Goal: Check status: Check status

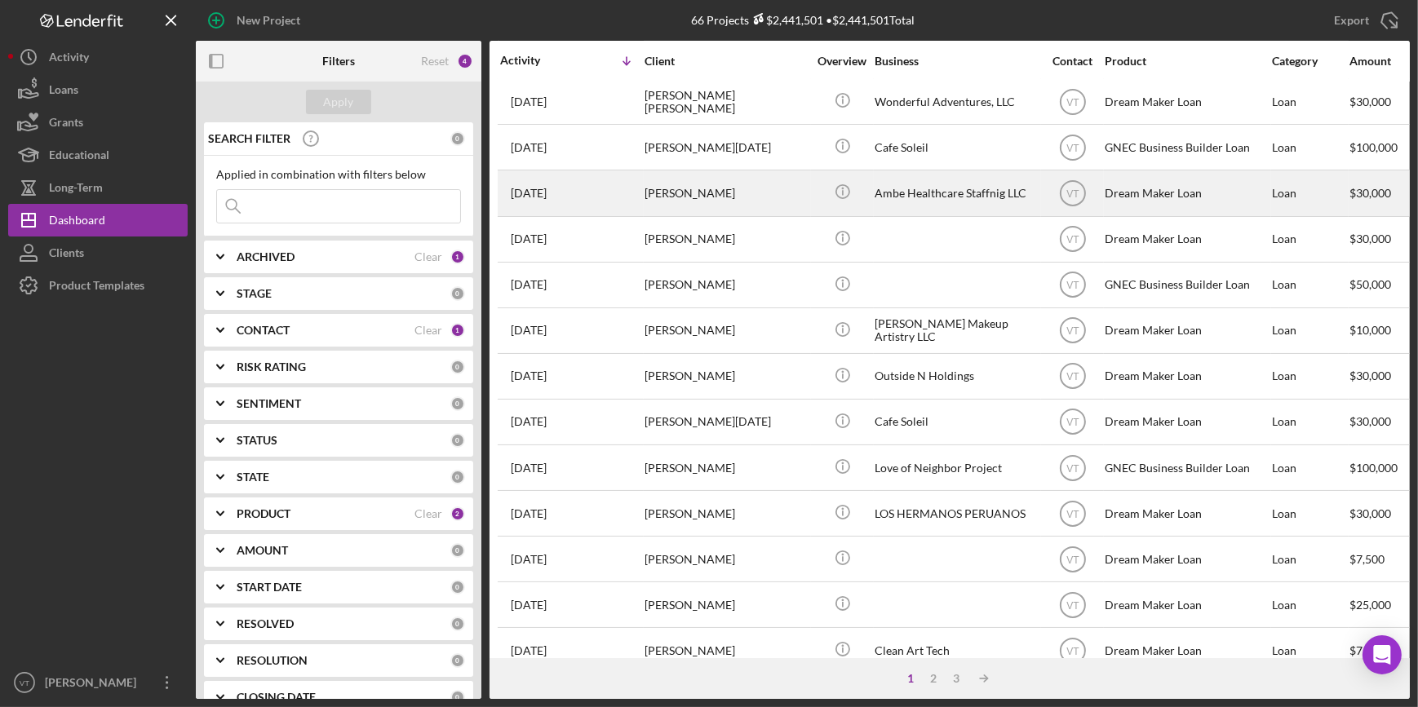
scroll to position [370, 0]
click at [712, 517] on div "[PERSON_NAME]" at bounding box center [726, 511] width 163 height 43
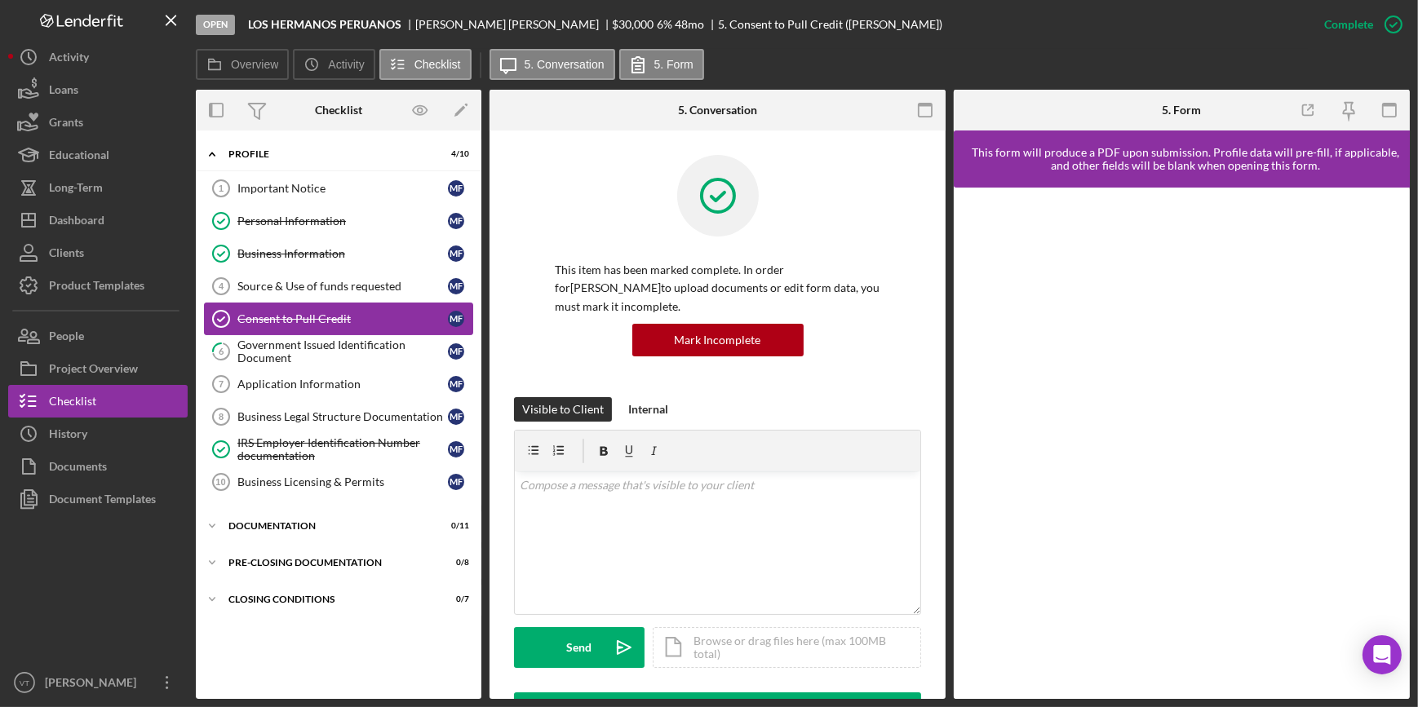
click at [280, 319] on div "Consent to Pull Credit" at bounding box center [342, 319] width 211 height 13
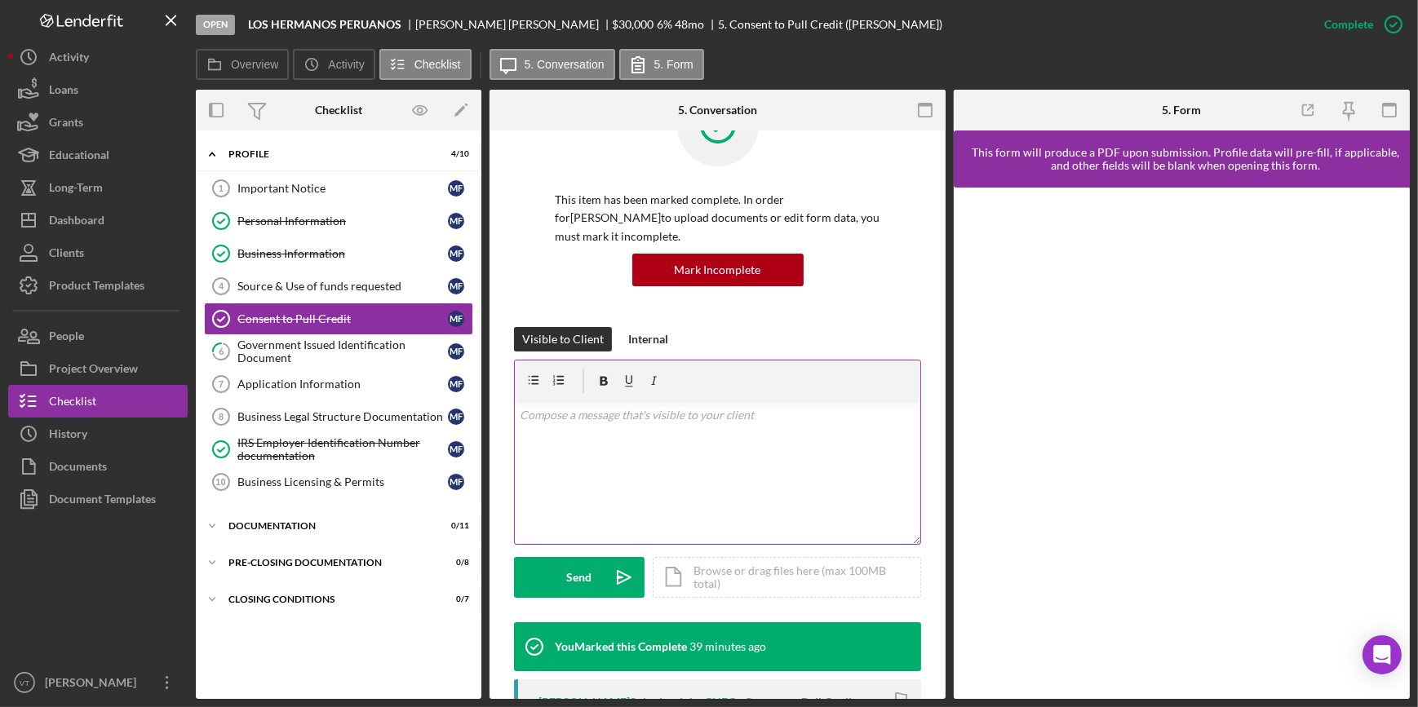
scroll to position [370, 0]
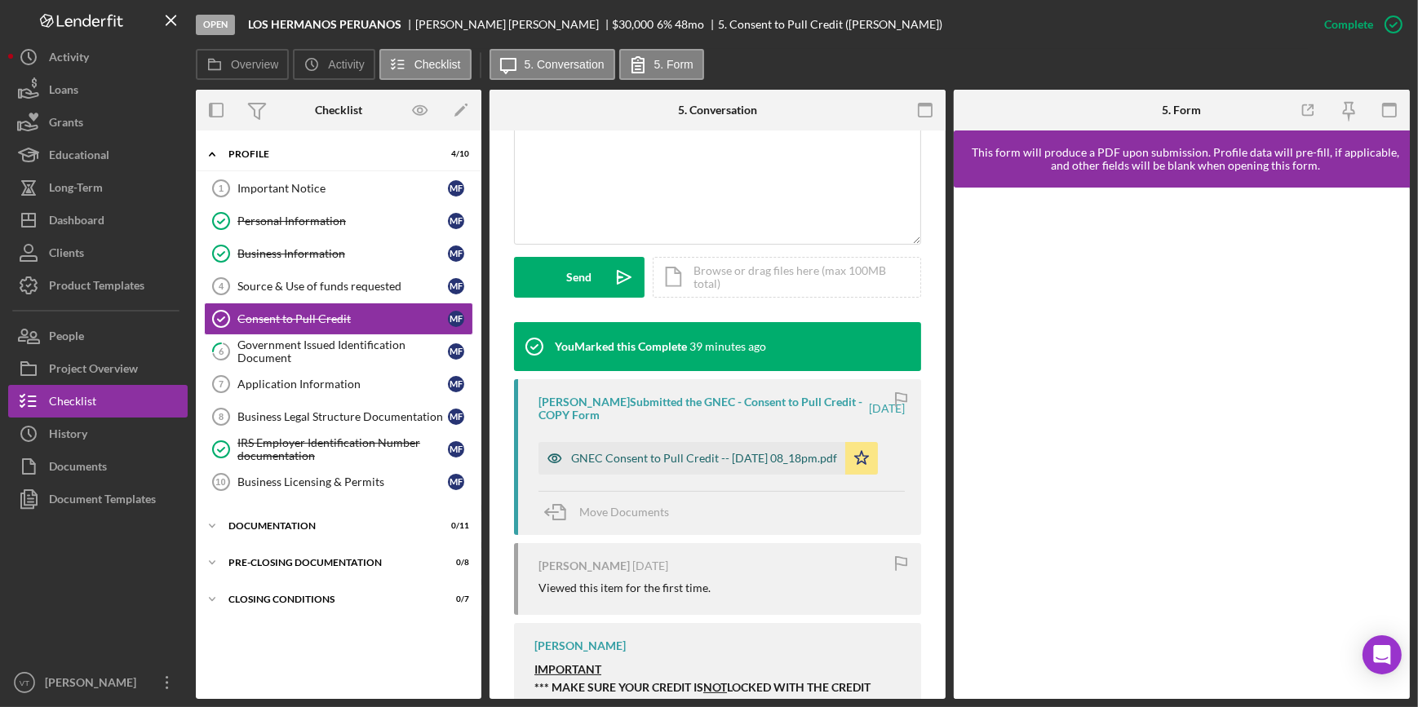
click at [649, 462] on div "GNEC Consent to Pull Credit -- [DATE] 08_18pm.pdf" at bounding box center [704, 458] width 266 height 13
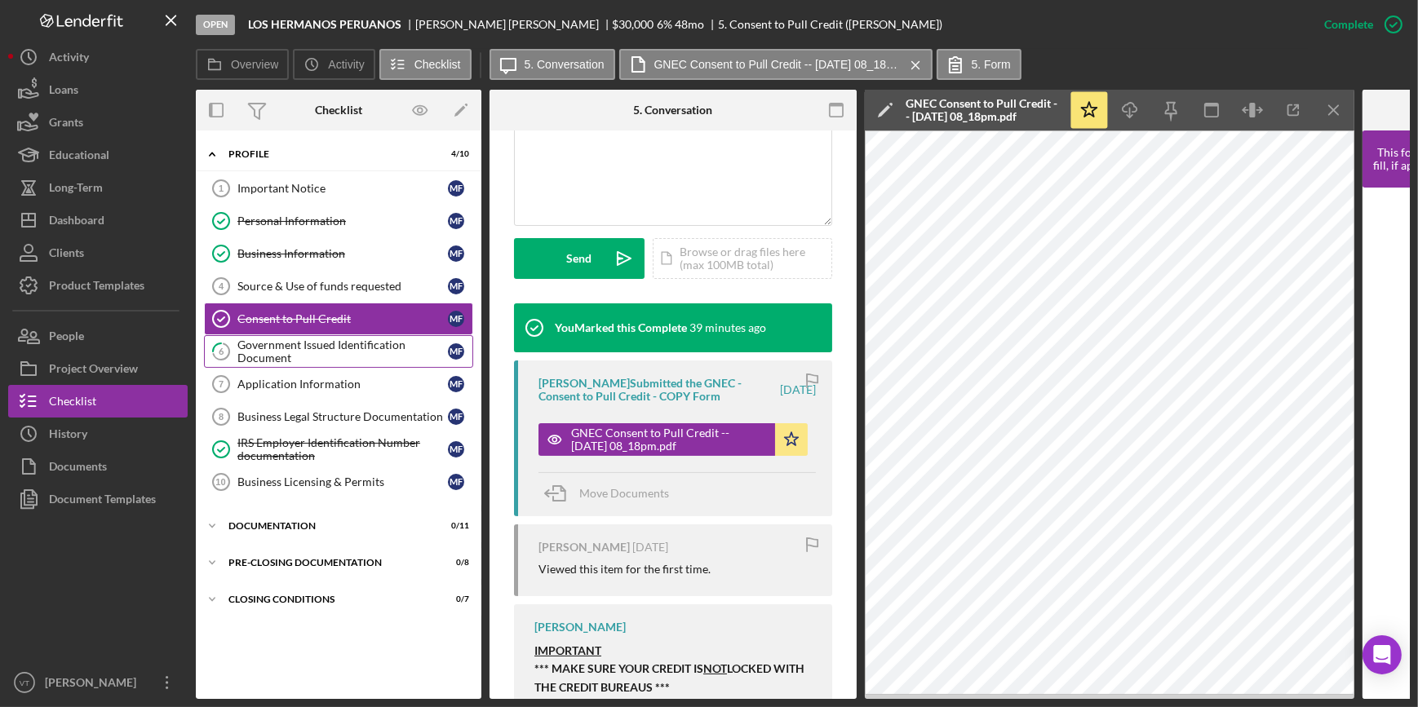
click at [304, 348] on div "Government Issued Identification Document" at bounding box center [342, 352] width 211 height 26
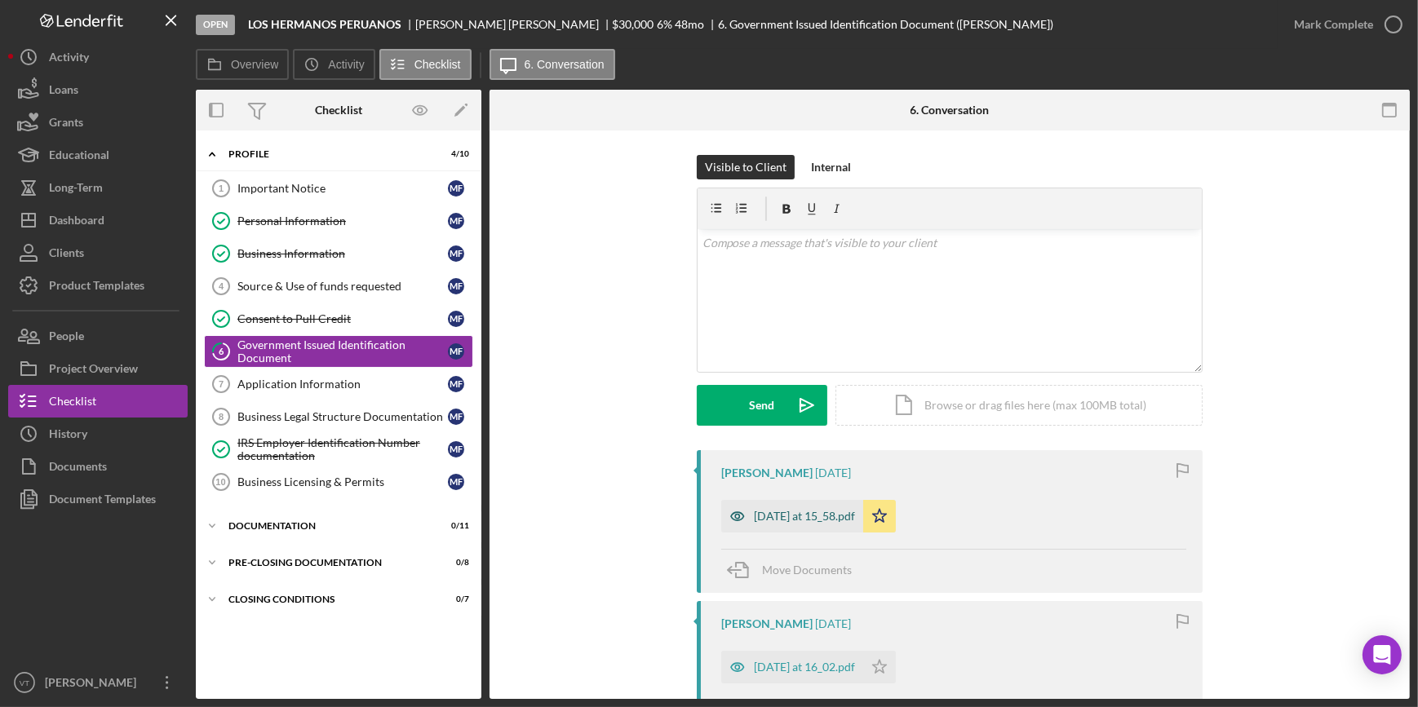
click at [802, 526] on div "[DATE] at 15_58.pdf" at bounding box center [792, 516] width 142 height 33
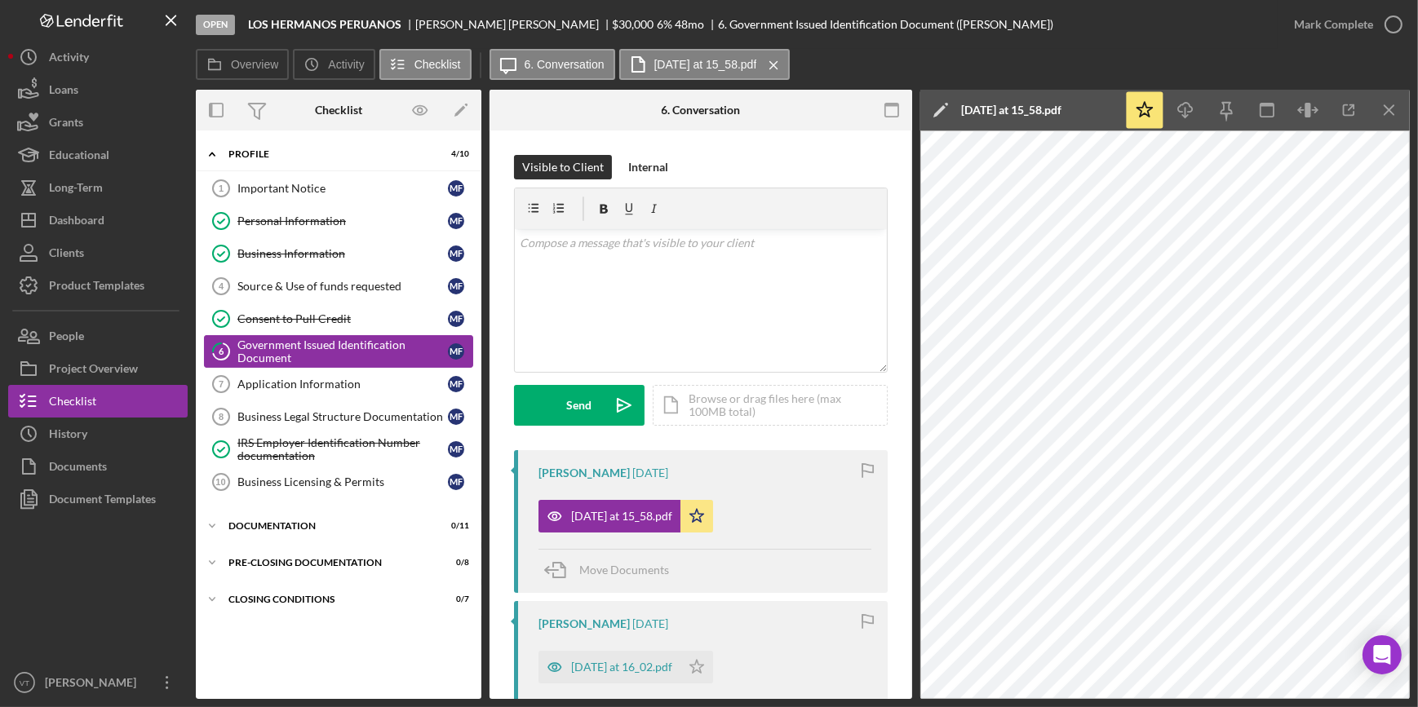
click at [383, 349] on div "Government Issued Identification Document" at bounding box center [342, 352] width 211 height 26
click at [353, 310] on link "Consent to Pull Credit Consent to Pull Credit M F" at bounding box center [338, 319] width 269 height 33
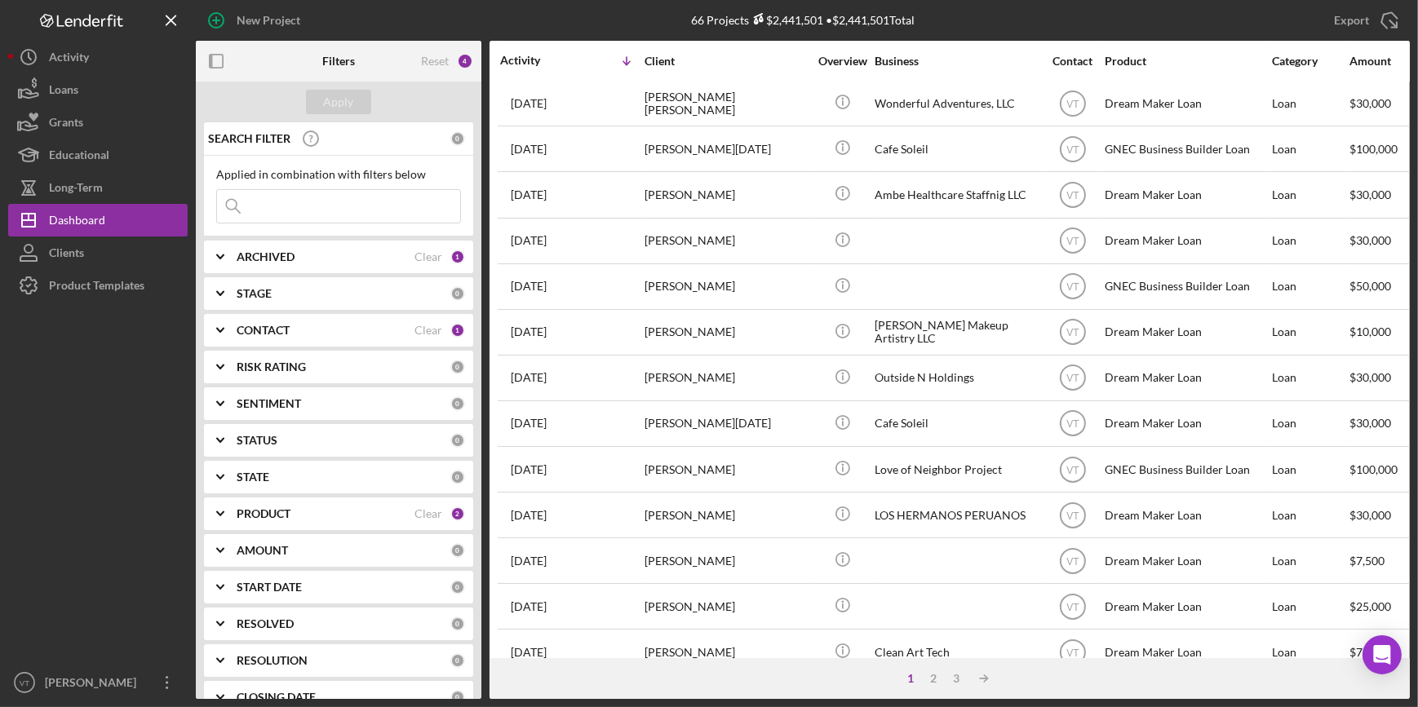
scroll to position [370, 0]
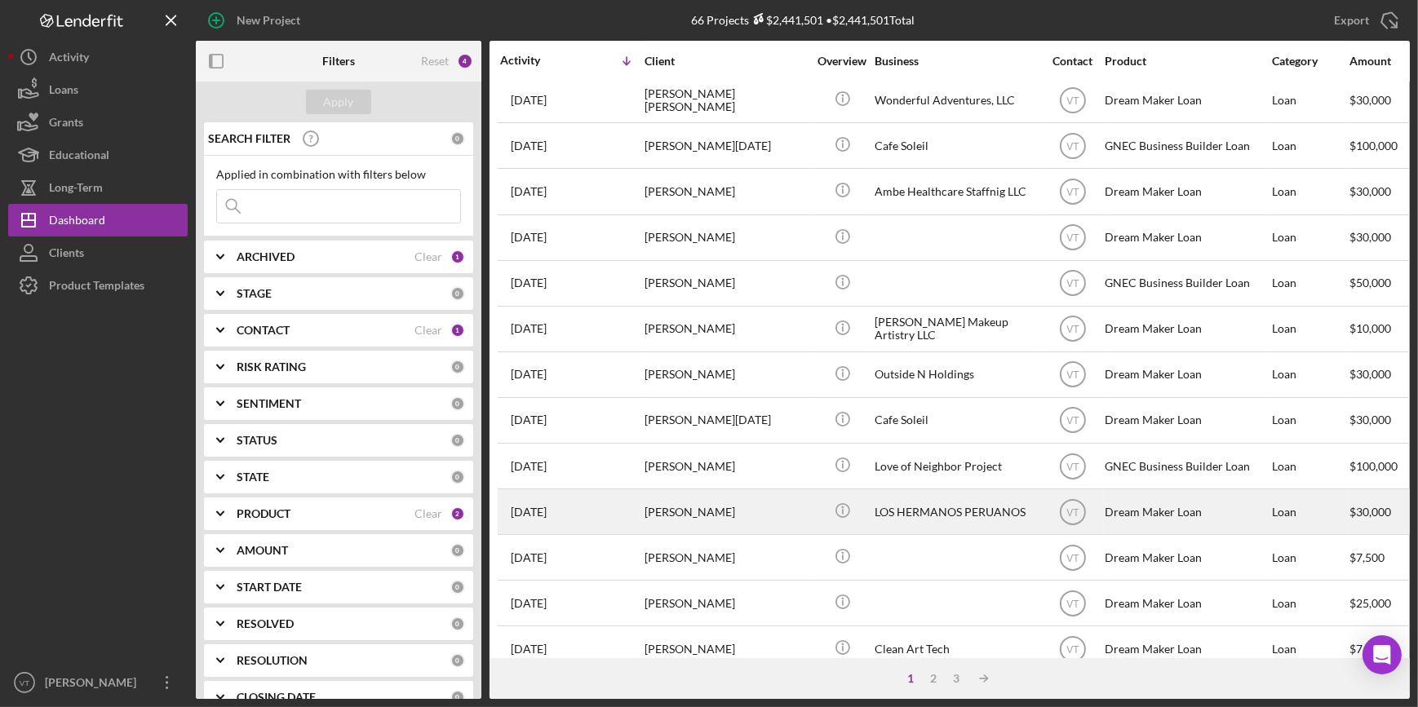
click at [747, 515] on div "[PERSON_NAME]" at bounding box center [726, 511] width 163 height 43
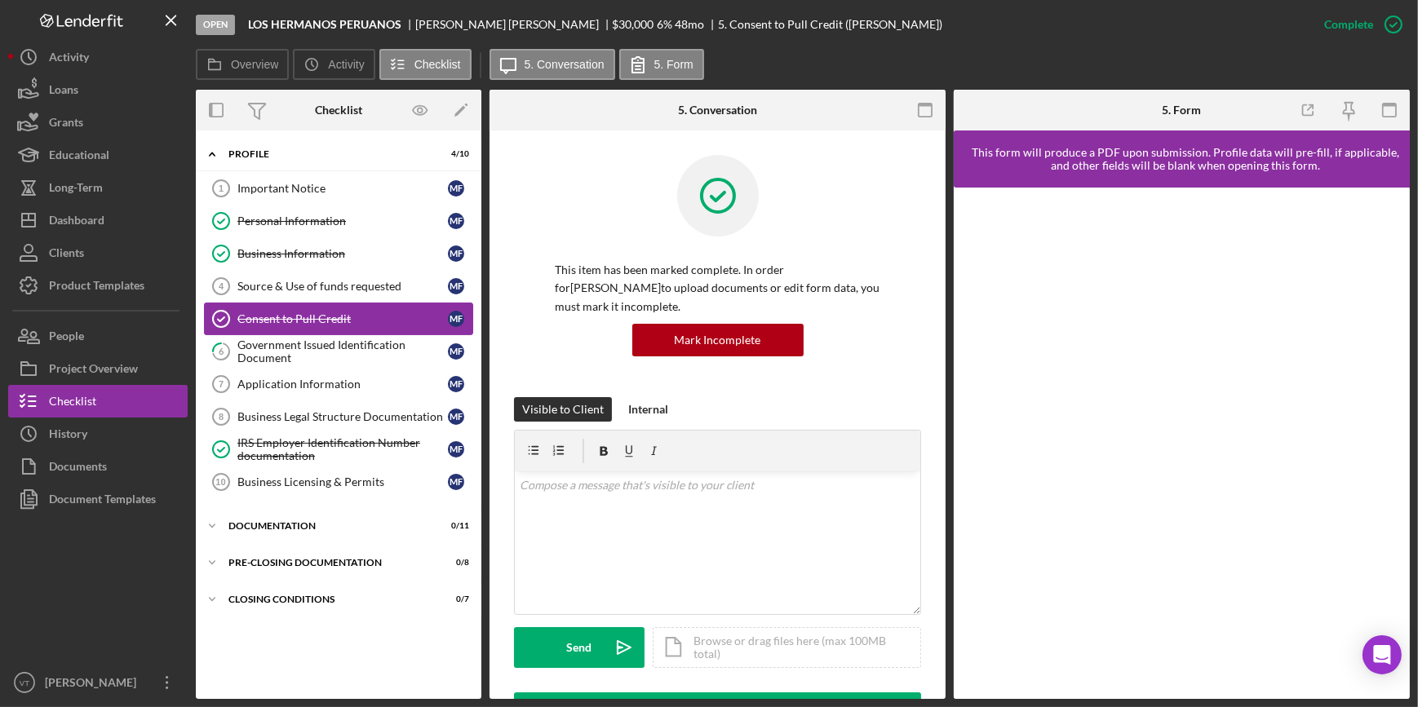
click at [364, 308] on link "Consent to Pull Credit Consent to Pull Credit M F" at bounding box center [338, 319] width 269 height 33
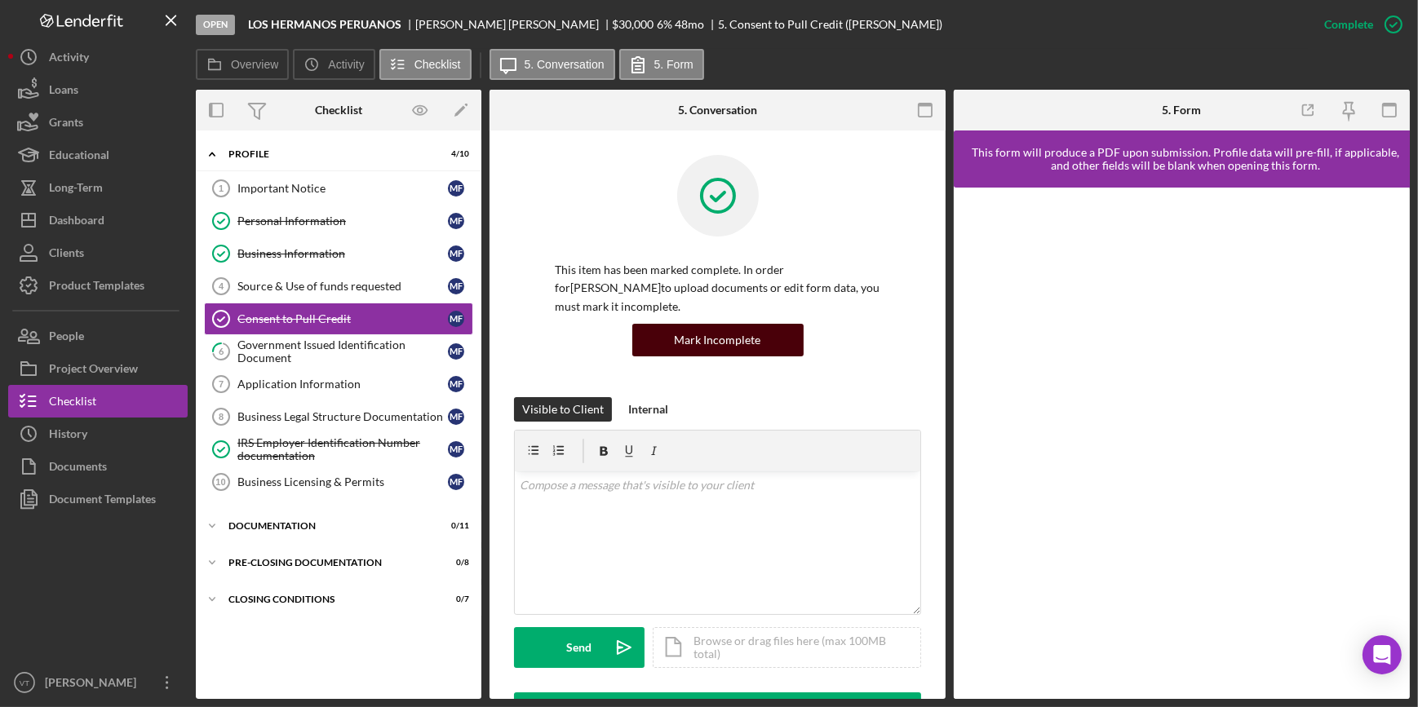
click at [701, 342] on div "Mark Incomplete" at bounding box center [718, 340] width 86 height 33
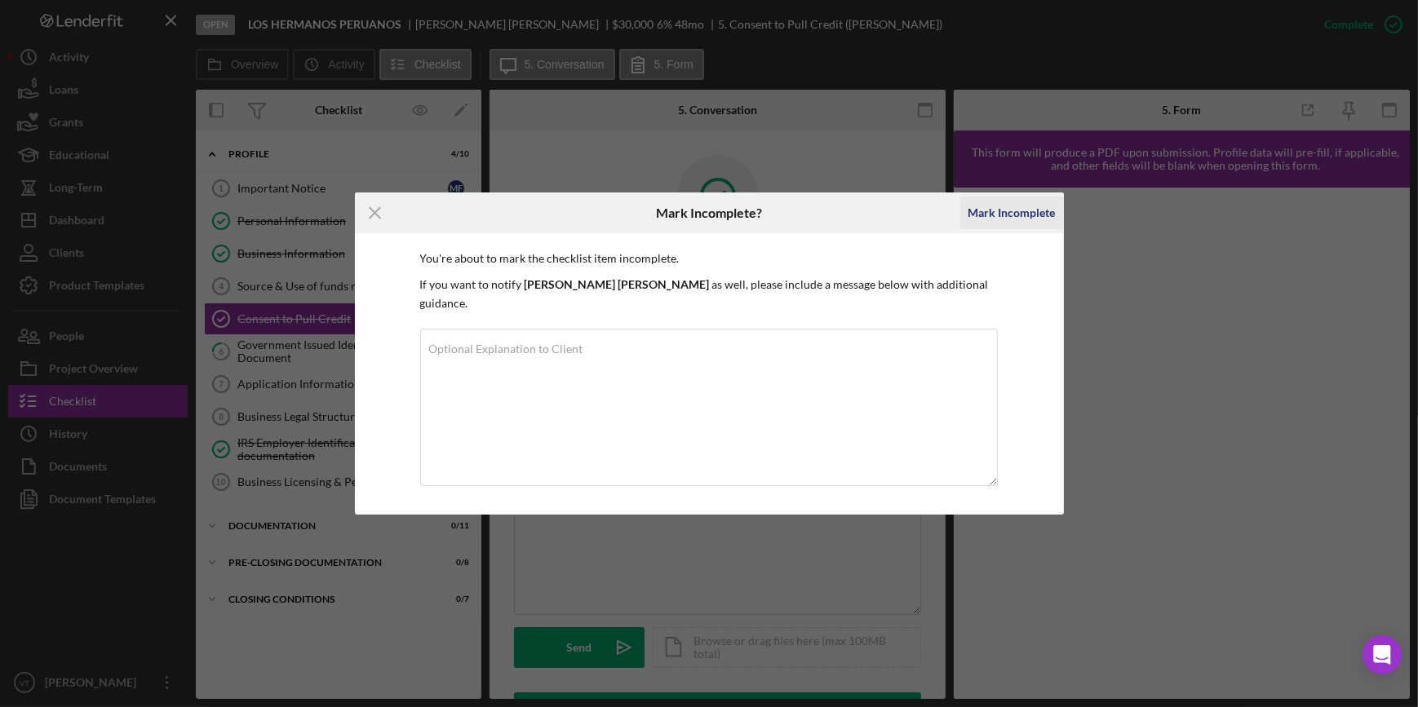
click at [1037, 220] on div "Mark Incomplete" at bounding box center [1012, 213] width 87 height 33
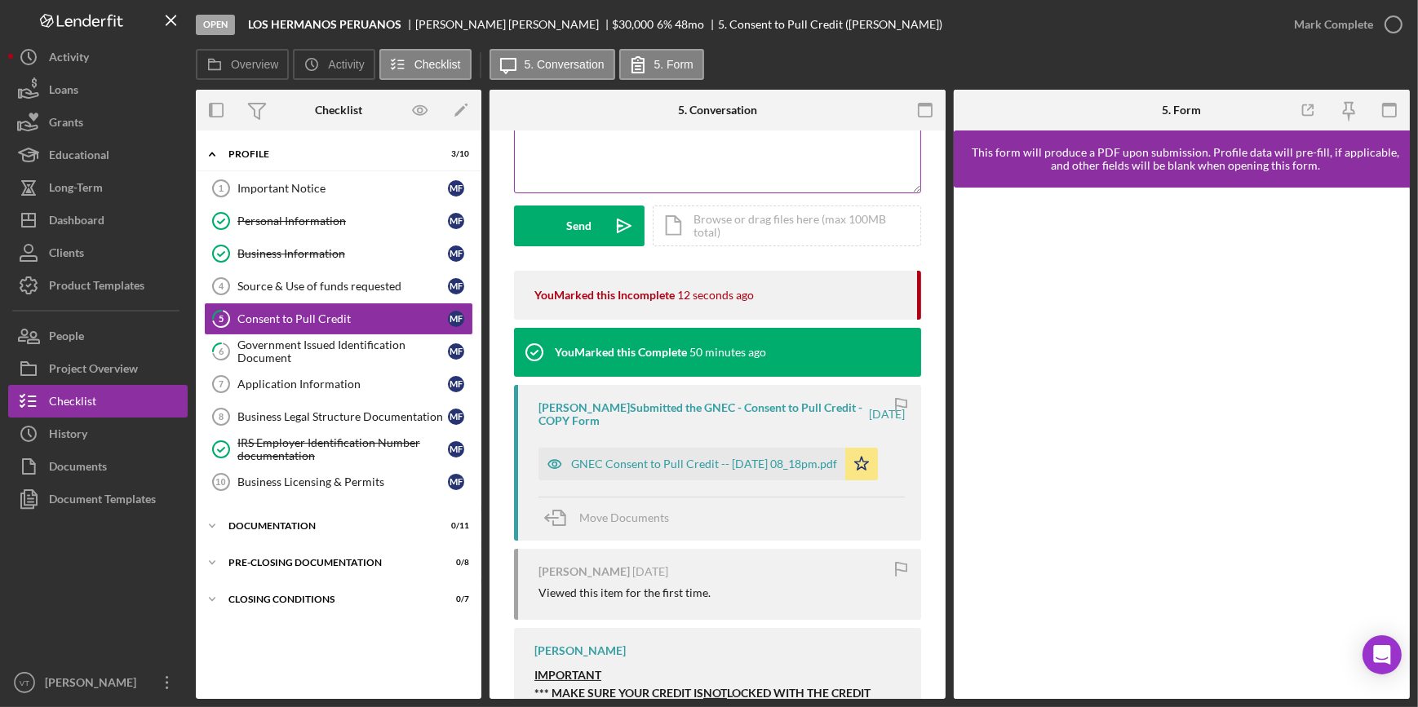
scroll to position [222, 0]
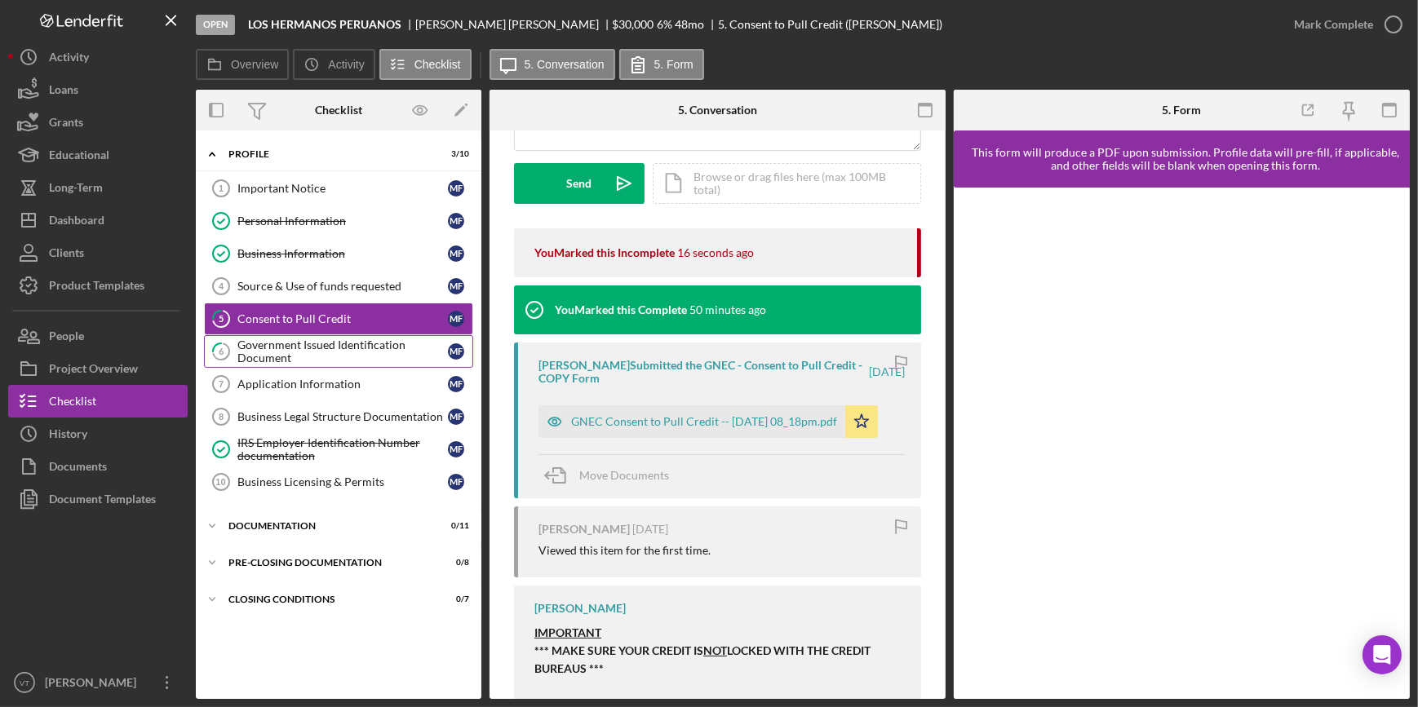
click at [388, 345] on div "Government Issued Identification Document" at bounding box center [342, 352] width 211 height 26
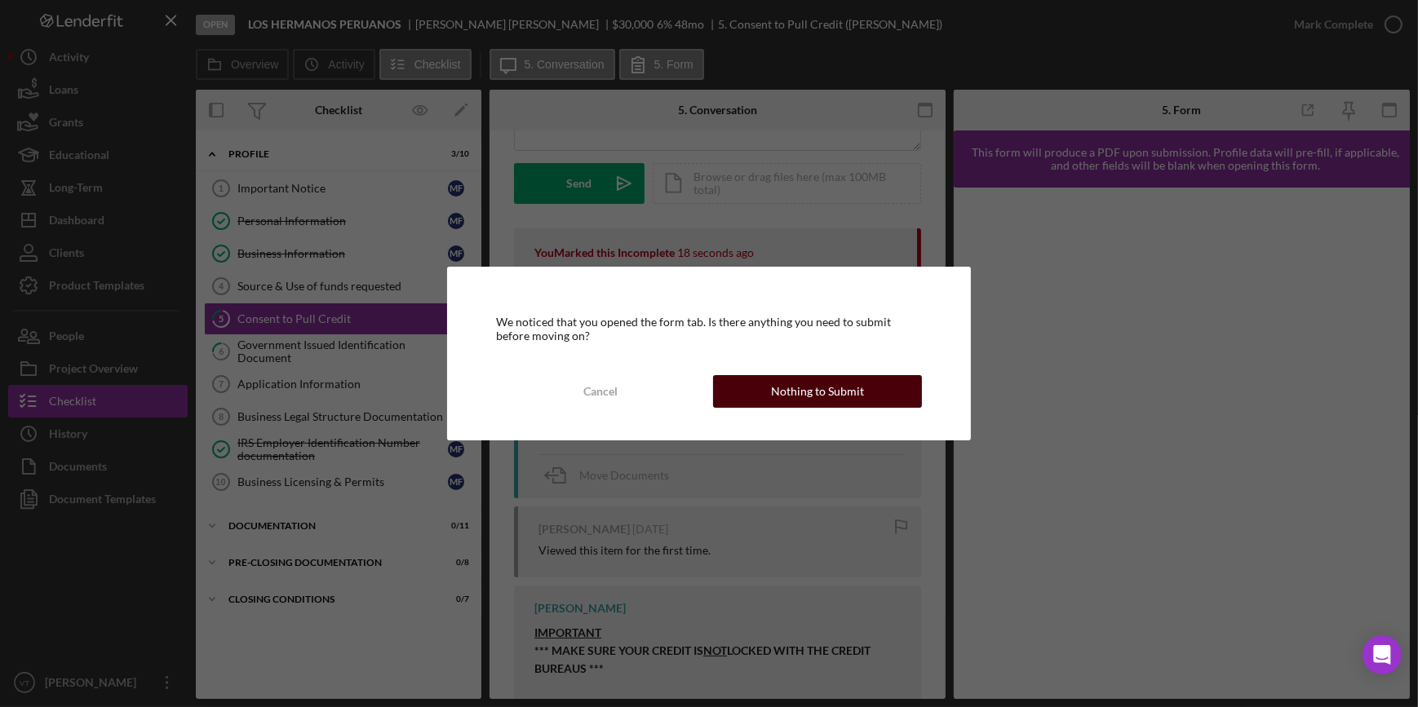
click at [851, 387] on div "Nothing to Submit" at bounding box center [817, 391] width 93 height 33
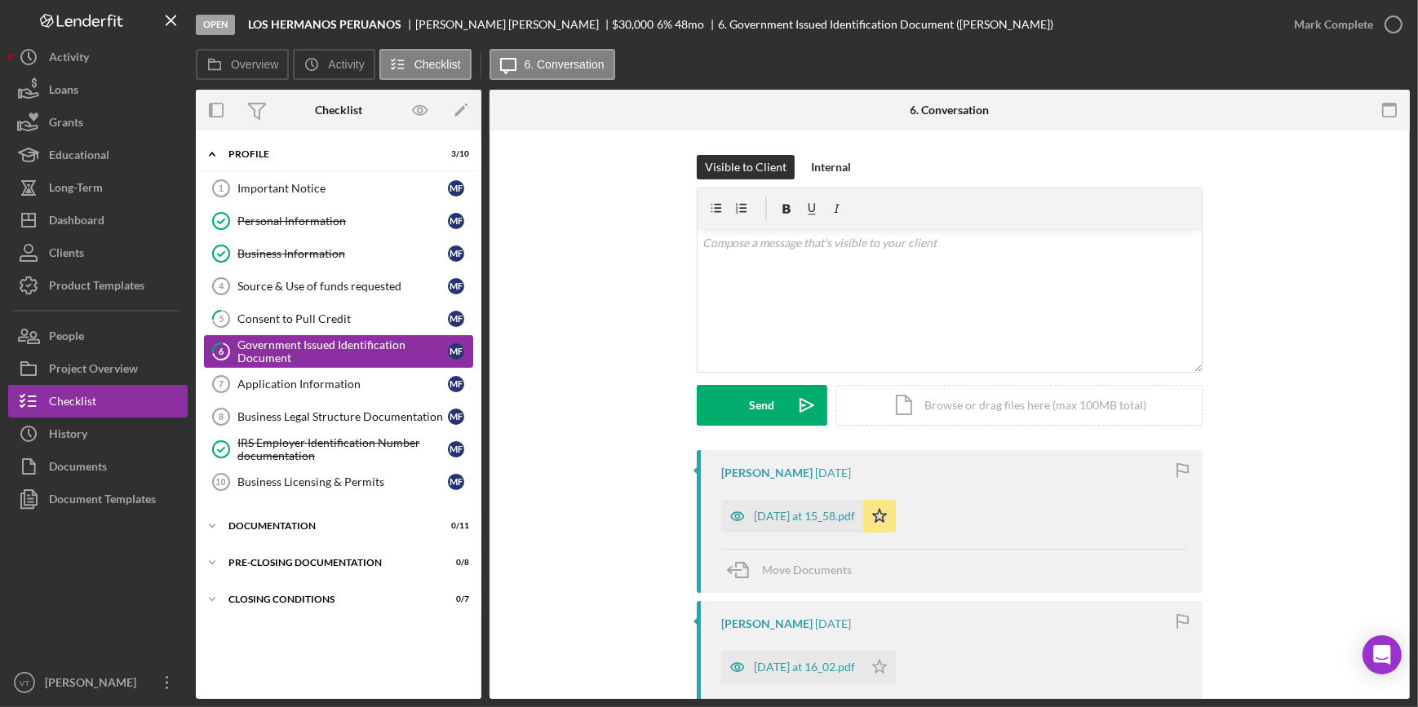
click at [283, 357] on div "Government Issued Identification Document" at bounding box center [342, 352] width 211 height 26
click at [1337, 29] on div "Mark Complete" at bounding box center [1333, 24] width 79 height 33
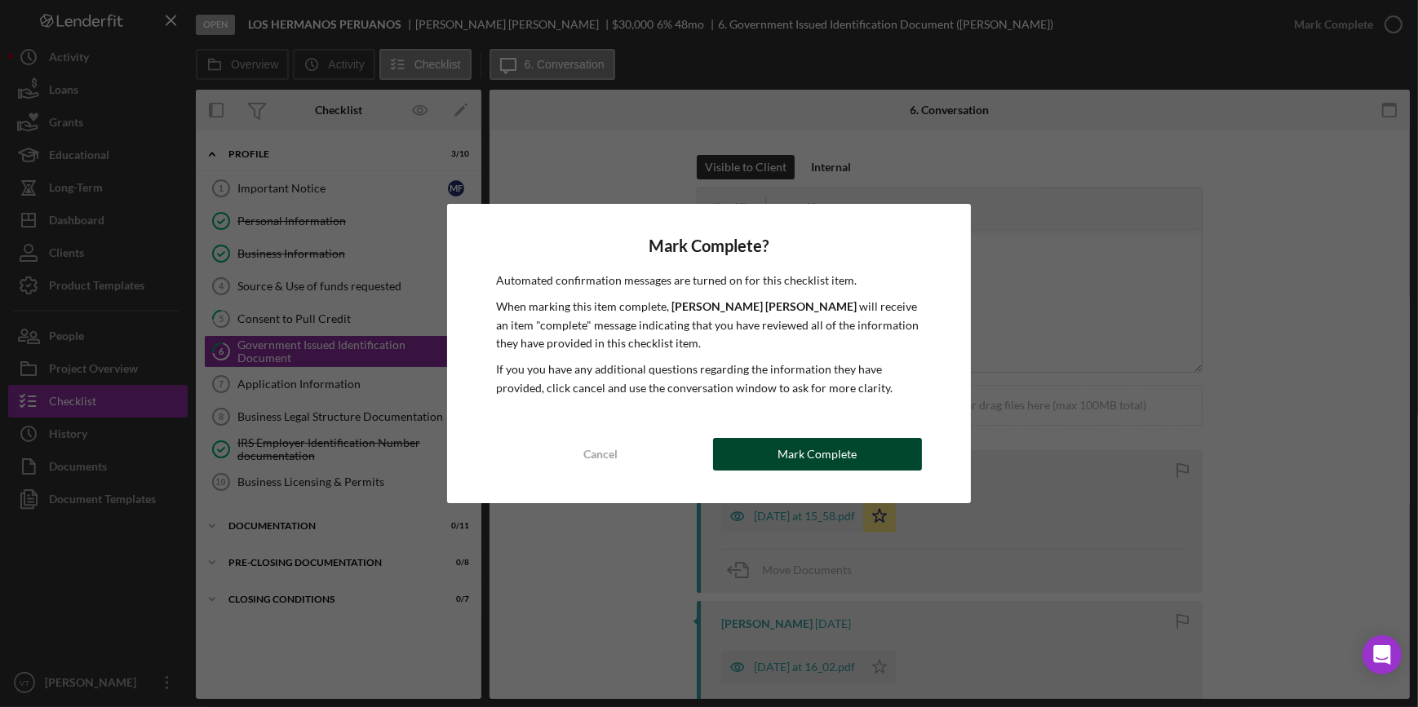
click at [789, 450] on div "Mark Complete" at bounding box center [817, 454] width 79 height 33
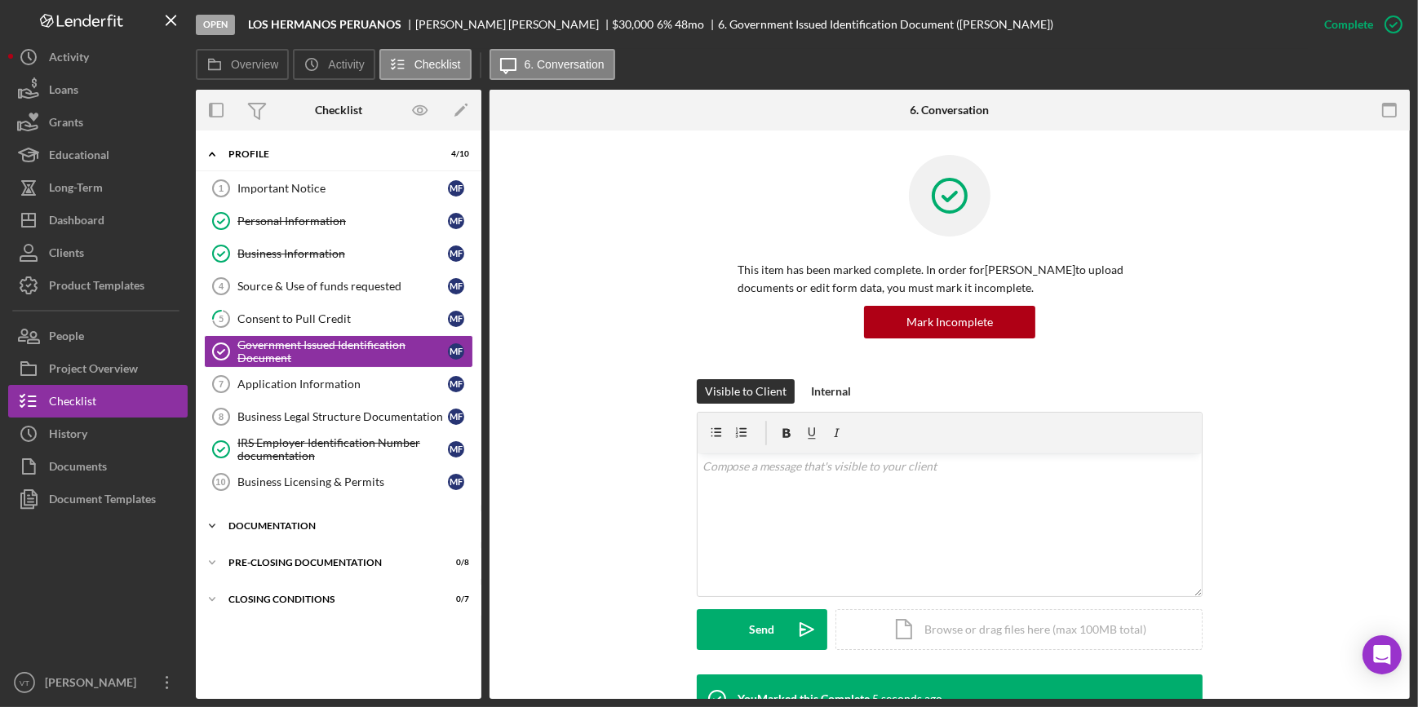
click at [207, 516] on icon "Icon/Expander" at bounding box center [212, 526] width 33 height 33
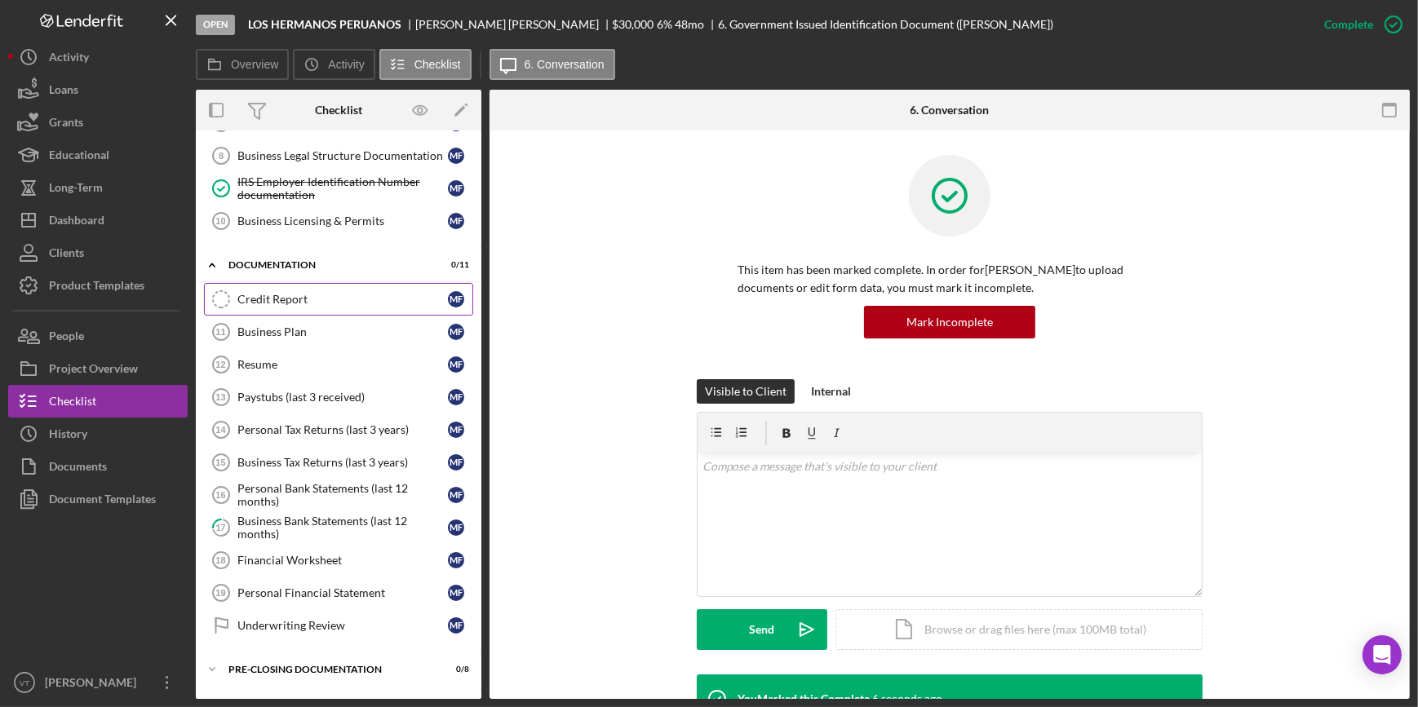
scroll to position [290, 0]
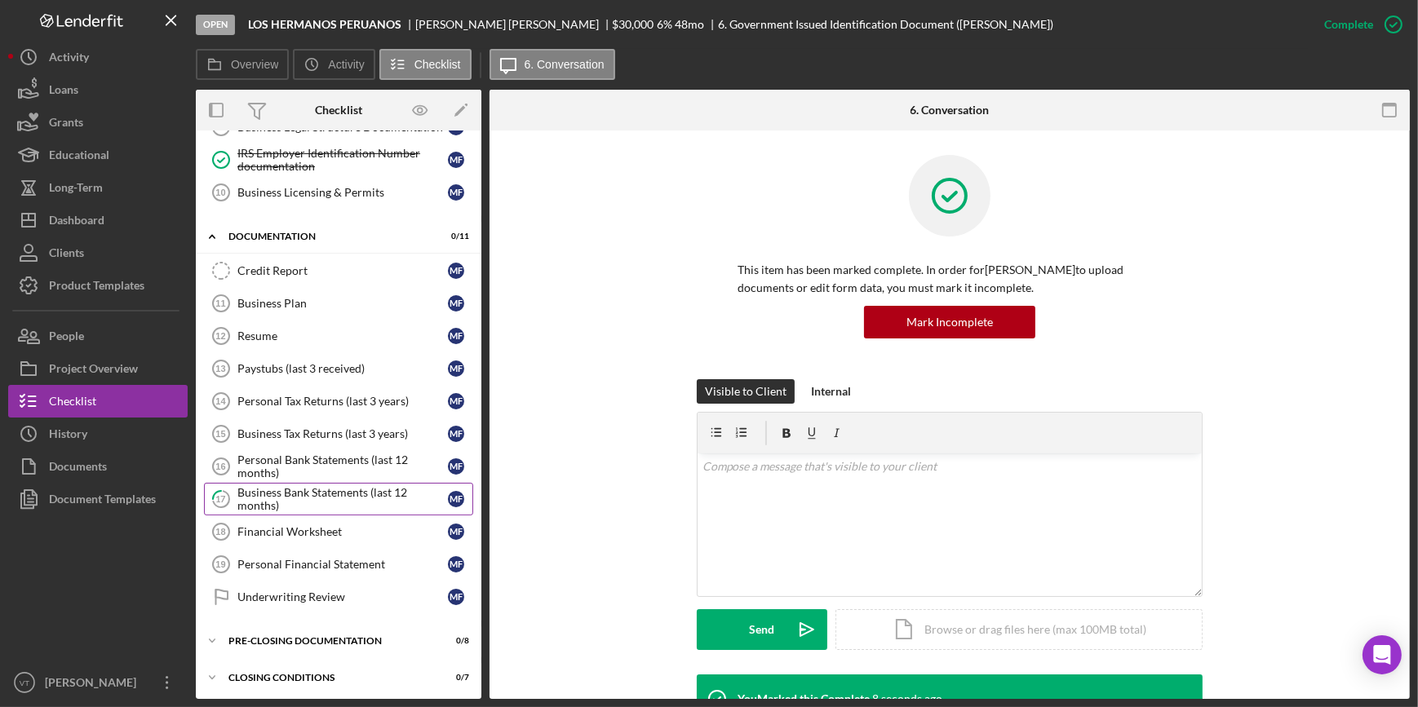
click at [326, 503] on div "Business Bank Statements (last 12 months)" at bounding box center [342, 499] width 211 height 26
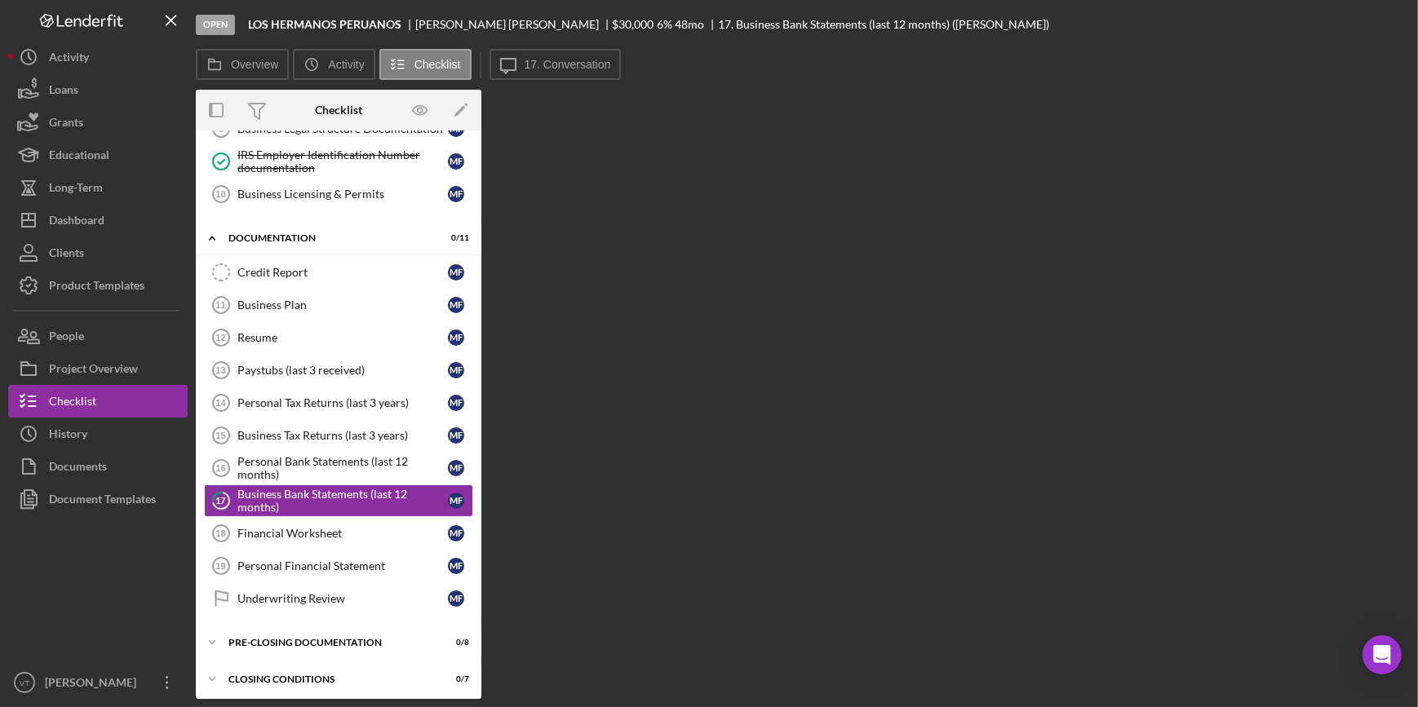
scroll to position [290, 0]
click at [290, 494] on div "Business Bank Statements (last 12 months)" at bounding box center [342, 499] width 211 height 26
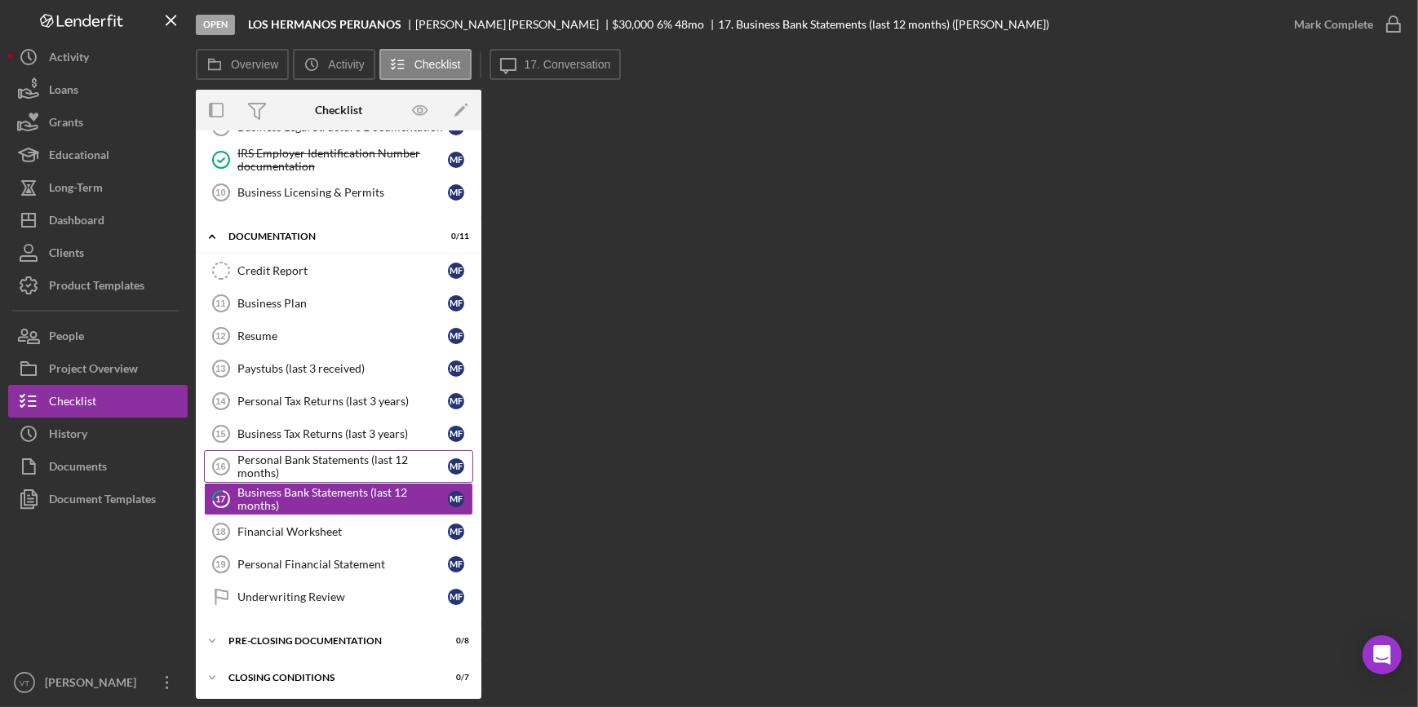
click at [299, 457] on div "Personal Bank Statements (last 12 months)" at bounding box center [342, 467] width 211 height 26
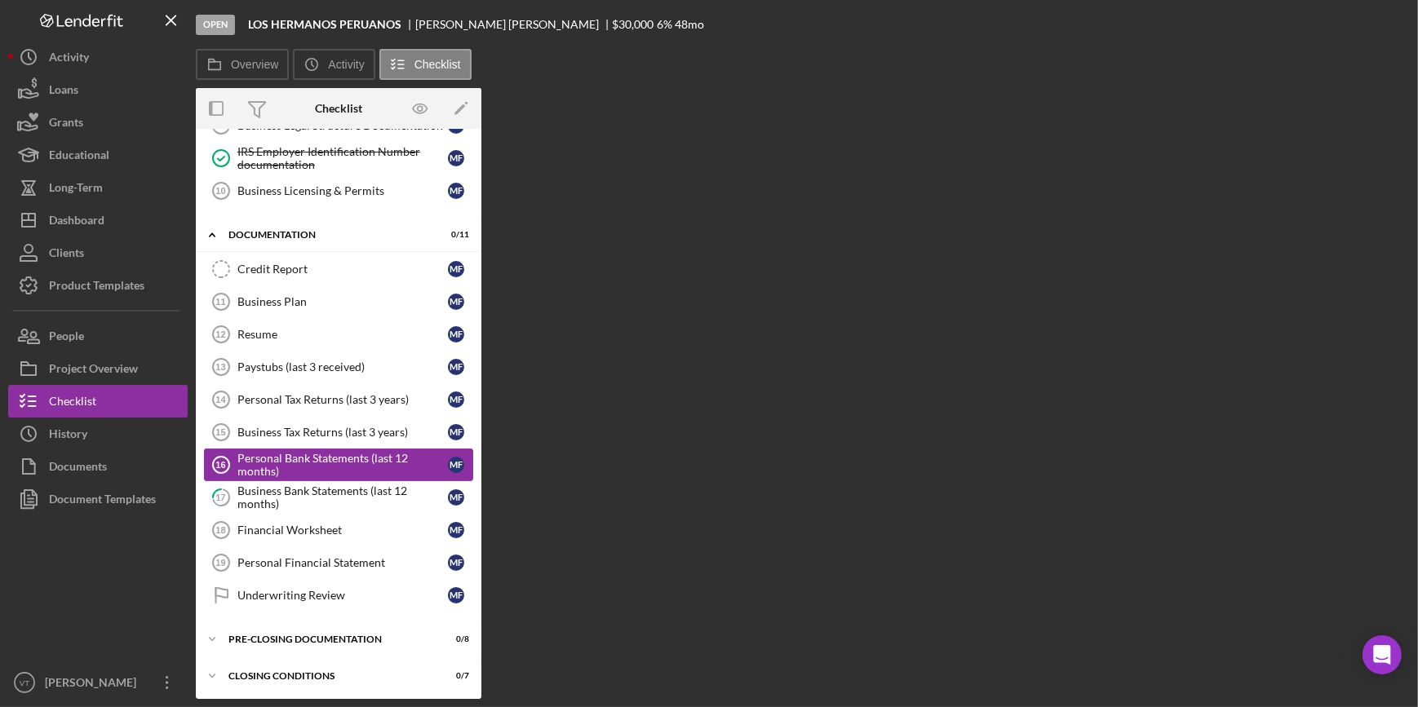
scroll to position [290, 0]
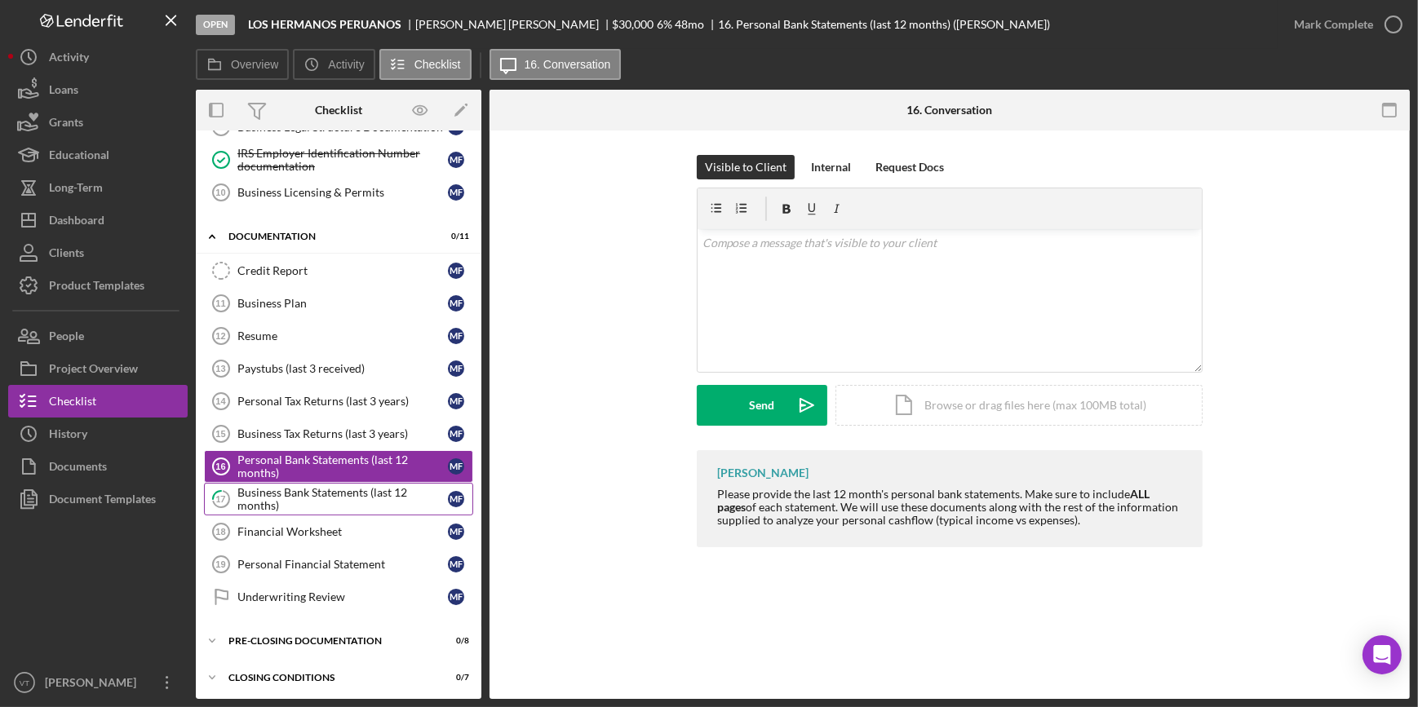
click at [317, 506] on div "Business Bank Statements (last 12 months)" at bounding box center [342, 499] width 211 height 26
